Goal: Information Seeking & Learning: Find specific page/section

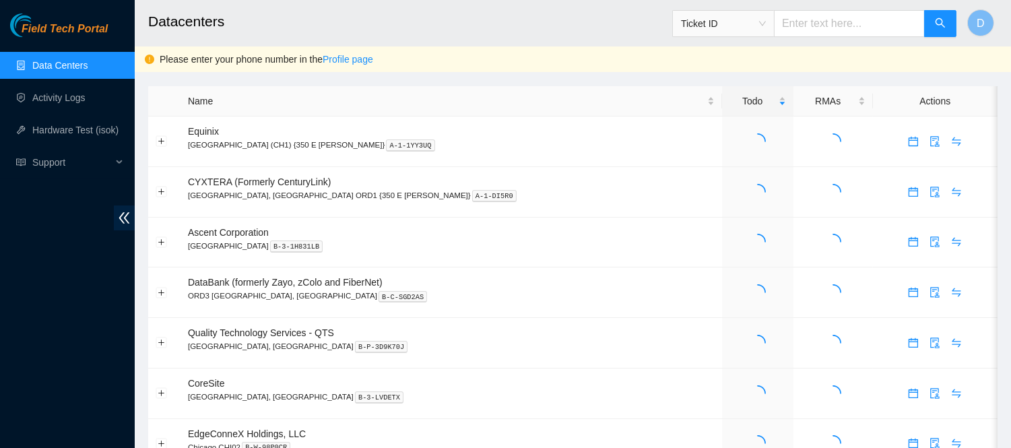
click at [515, 18] on h2 "Datacenters" at bounding box center [492, 21] width 689 height 43
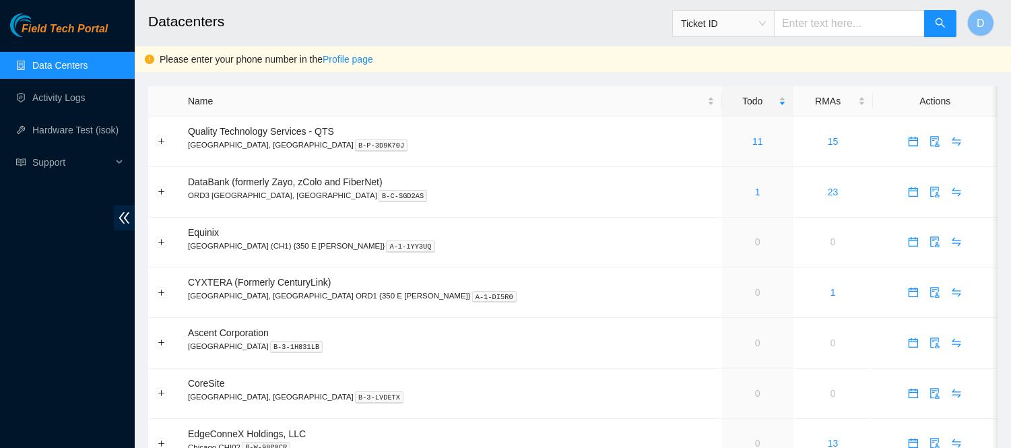
click at [564, 32] on h2 "Datacenters" at bounding box center [492, 21] width 689 height 43
click at [847, 24] on input "text" at bounding box center [849, 23] width 151 height 27
paste input "B-W-13WDZM5"
type input "B-W-13WDZM5"
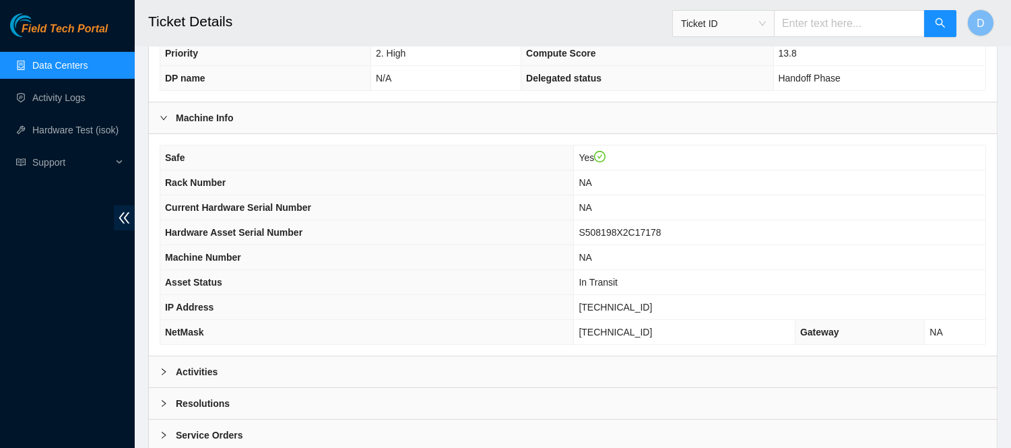
scroll to position [453, 0]
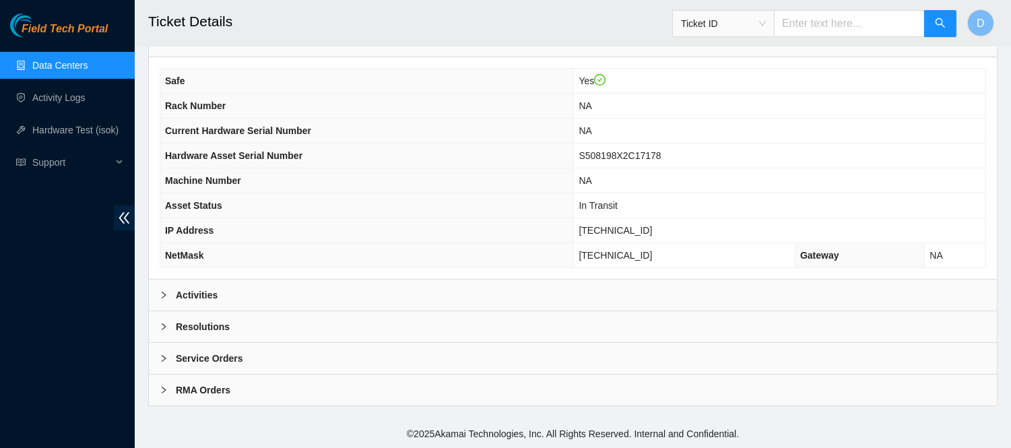
click at [291, 294] on div "Activities" at bounding box center [573, 295] width 848 height 31
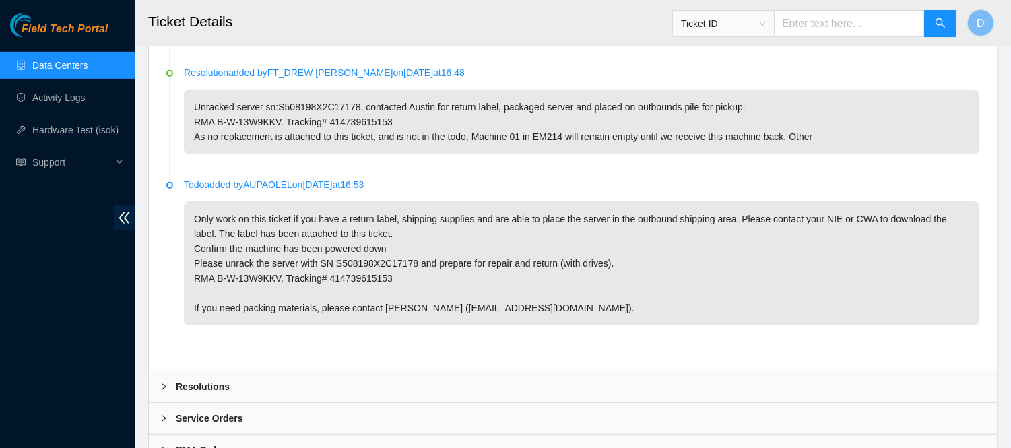
scroll to position [1151, 0]
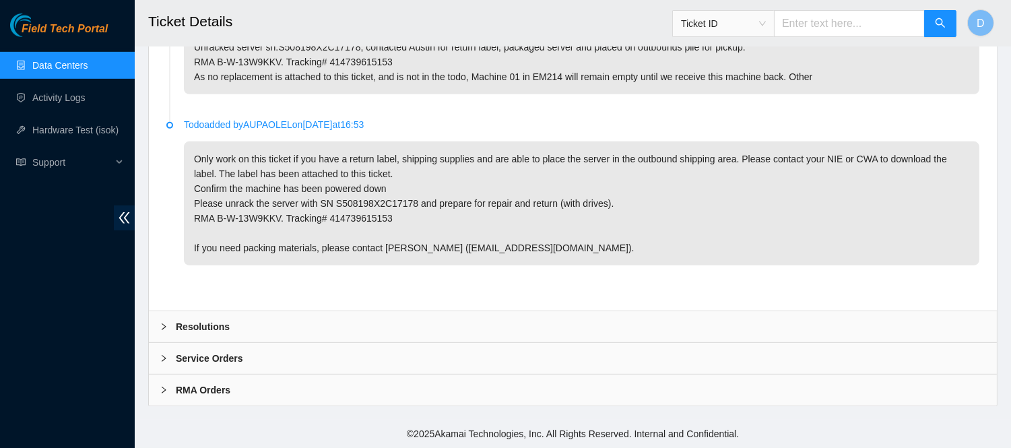
click at [245, 394] on div "RMA Orders" at bounding box center [573, 390] width 848 height 31
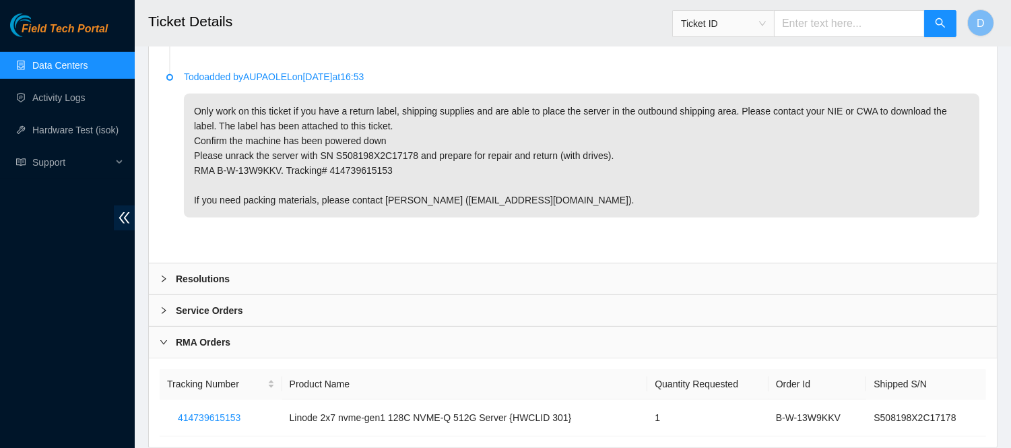
scroll to position [1241, 0]
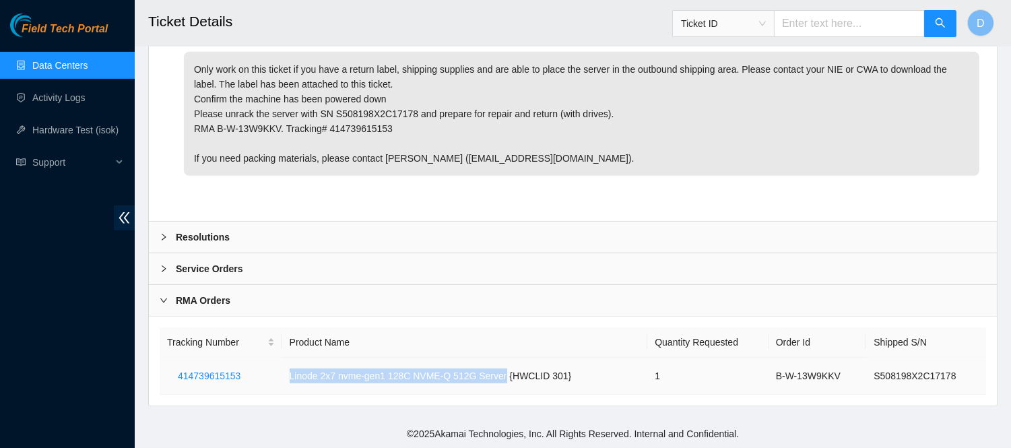
drag, startPoint x: 288, startPoint y: 374, endPoint x: 503, endPoint y: 372, distance: 214.3
click at [503, 372] on td "Linode 2x7 nvme-gen1 128C NVME-Q 512G Server {HWCLID 301}" at bounding box center [465, 376] width 366 height 37
copy td "Linode 2x7 nvme-gen1 128C NVME-Q 512G Server"
click at [88, 166] on span "Support" at bounding box center [72, 162] width 80 height 27
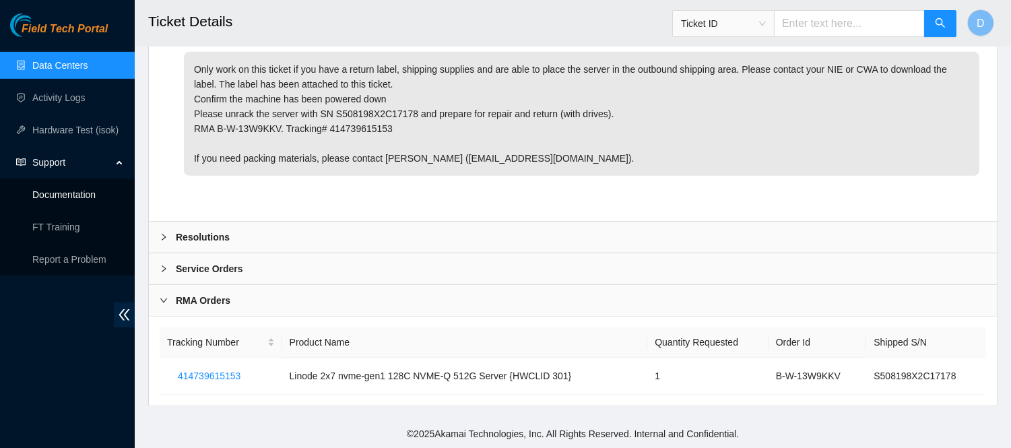
click at [78, 193] on link "Documentation" at bounding box center [63, 194] width 63 height 11
